Goal: Task Accomplishment & Management: Use online tool/utility

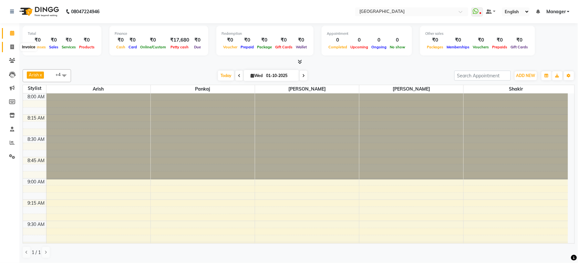
click at [11, 45] on icon at bounding box center [12, 47] width 4 height 5
select select "service"
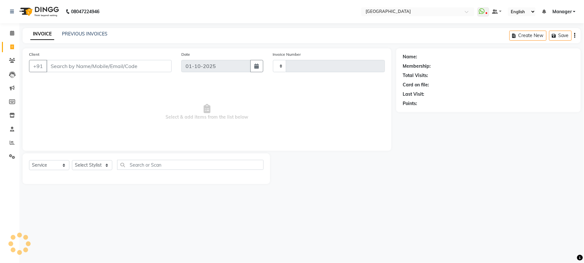
type input "1224"
select select "7871"
